Goal: Task Accomplishment & Management: Manage account settings

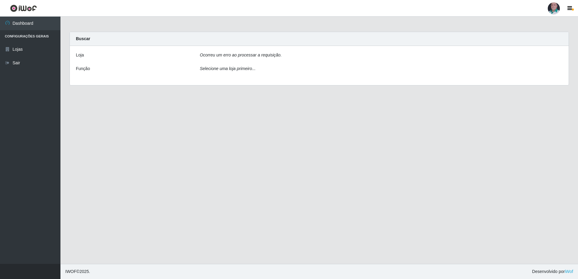
click at [541, 61] on div "Loja Ocorreu um erro ao processar a requisição. Função Selecione uma loja prime…" at bounding box center [319, 65] width 499 height 39
click at [81, 57] on label "Loja" at bounding box center [80, 55] width 8 height 6
drag, startPoint x: 81, startPoint y: 57, endPoint x: 39, endPoint y: 95, distance: 56.7
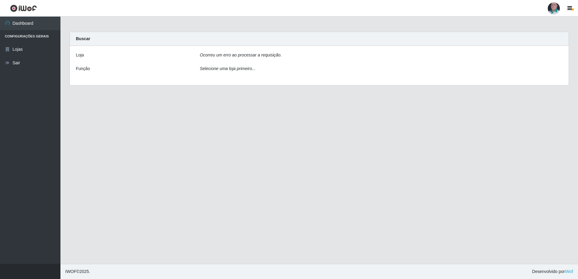
click at [39, 95] on ul "Dashboard Configurações Gerais Lojas Sair" at bounding box center [30, 141] width 60 height 248
click at [24, 62] on link "Sair" at bounding box center [30, 63] width 60 height 14
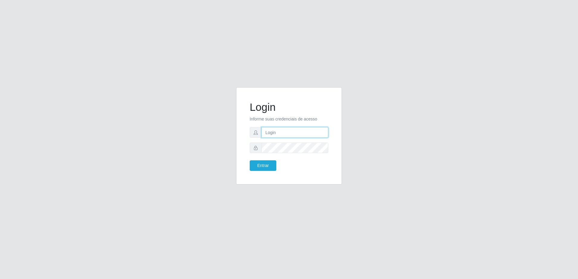
type input "[EMAIL_ADDRESS][DOMAIN_NAME]"
click at [262, 166] on button "Entrar" at bounding box center [263, 166] width 27 height 11
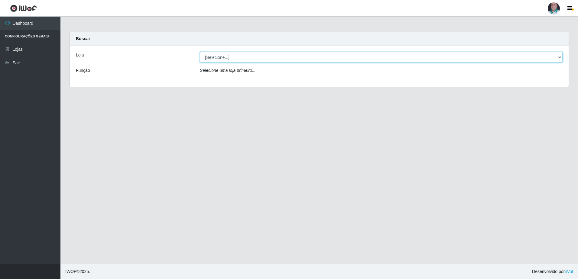
click at [562, 58] on select "[Selecione...] Mar Vermelho - Loja 05" at bounding box center [381, 57] width 363 height 11
select select "252"
click at [200, 52] on select "[Selecione...] Mar Vermelho - Loja 05" at bounding box center [381, 57] width 363 height 11
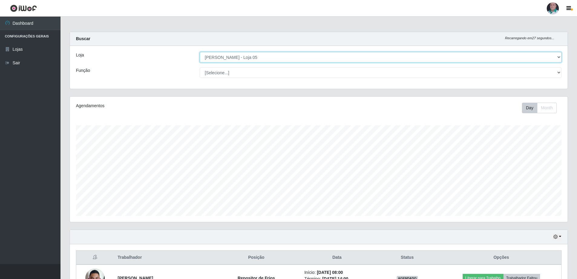
scroll to position [125, 497]
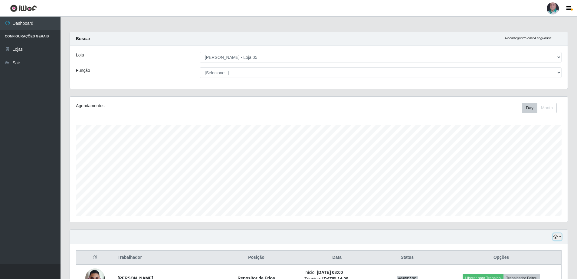
click at [559, 236] on button "button" at bounding box center [557, 237] width 8 height 7
click at [548, 205] on button "3 dias" at bounding box center [537, 202] width 48 height 13
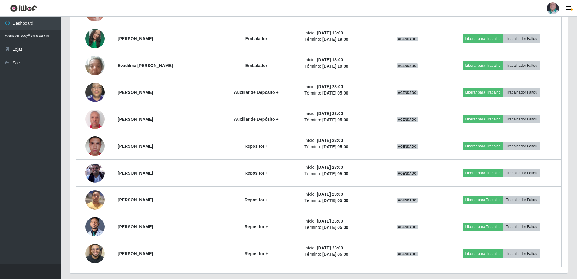
scroll to position [1656, 0]
